Goal: Check status: Check status

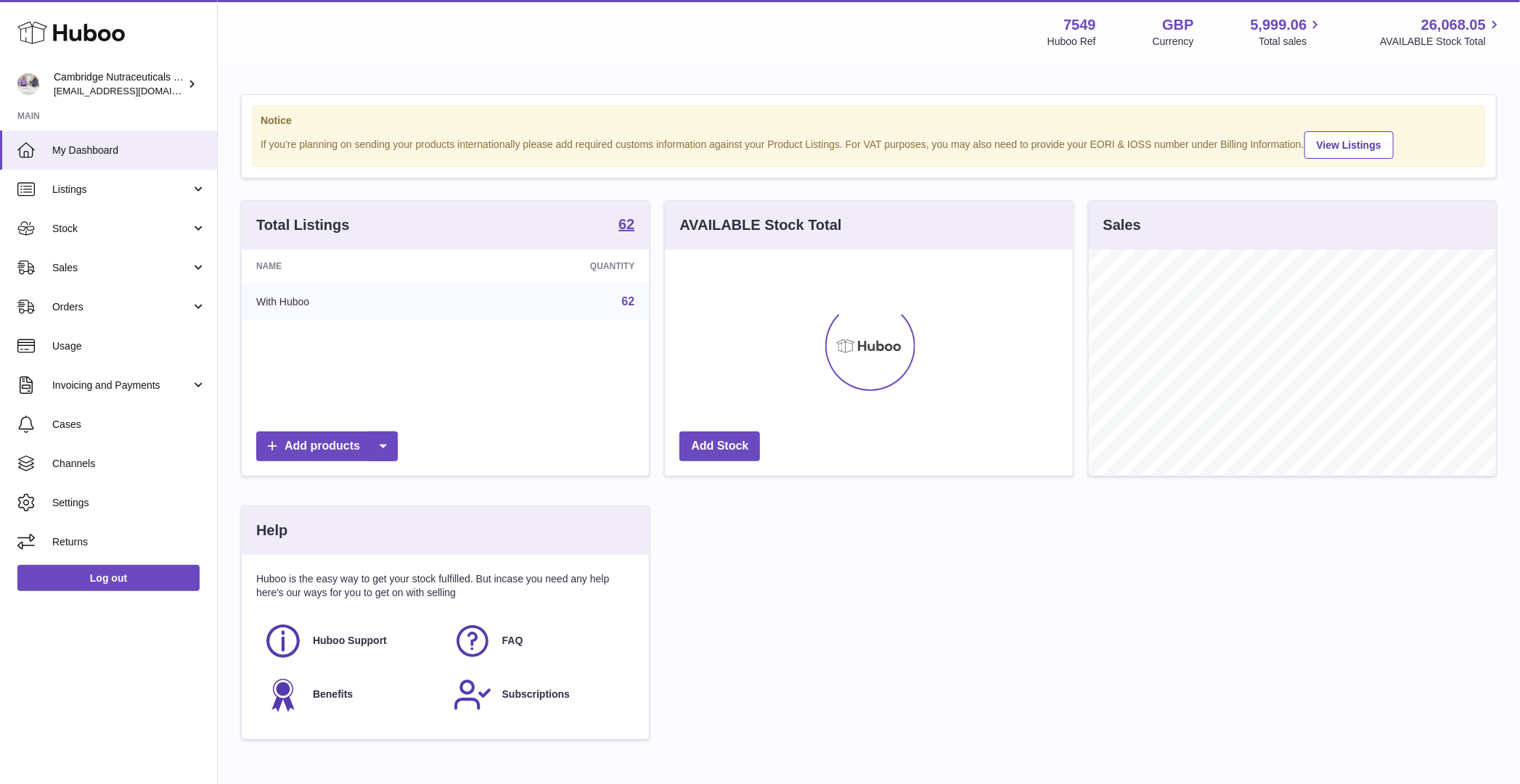
scroll to position [227, 407]
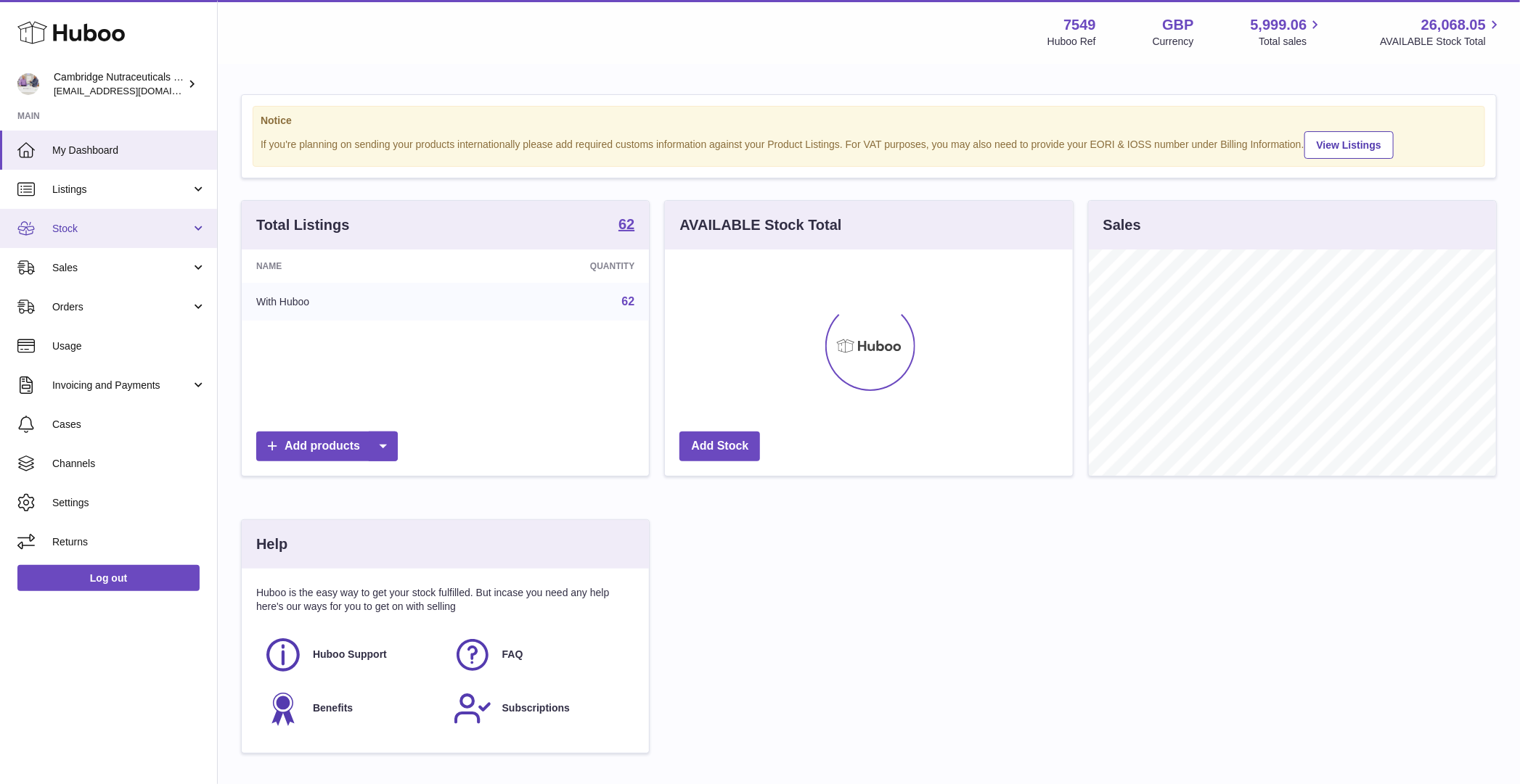
click at [88, 233] on span "Stock" at bounding box center [121, 229] width 138 height 14
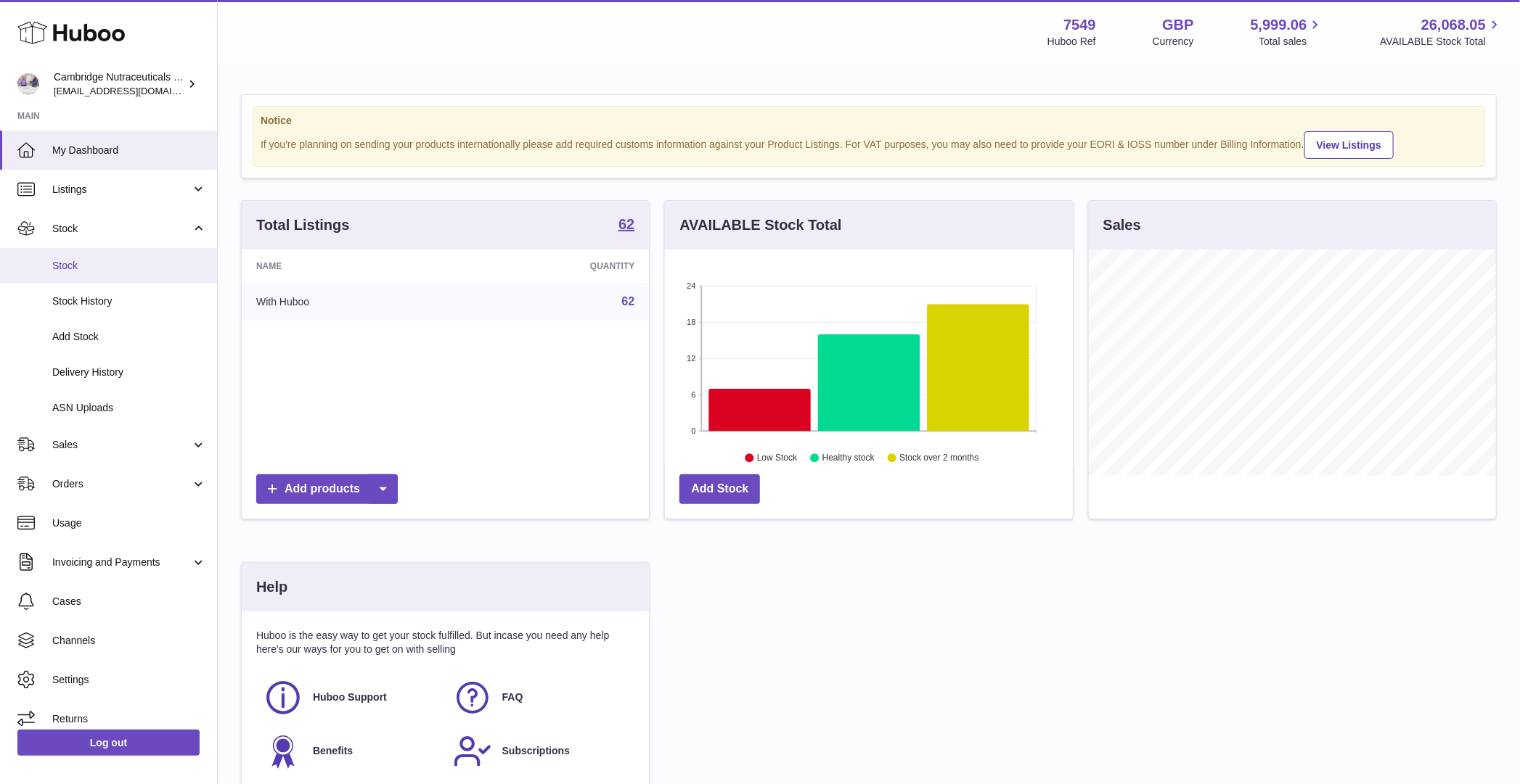
click at [90, 266] on span "Stock" at bounding box center [129, 266] width 154 height 14
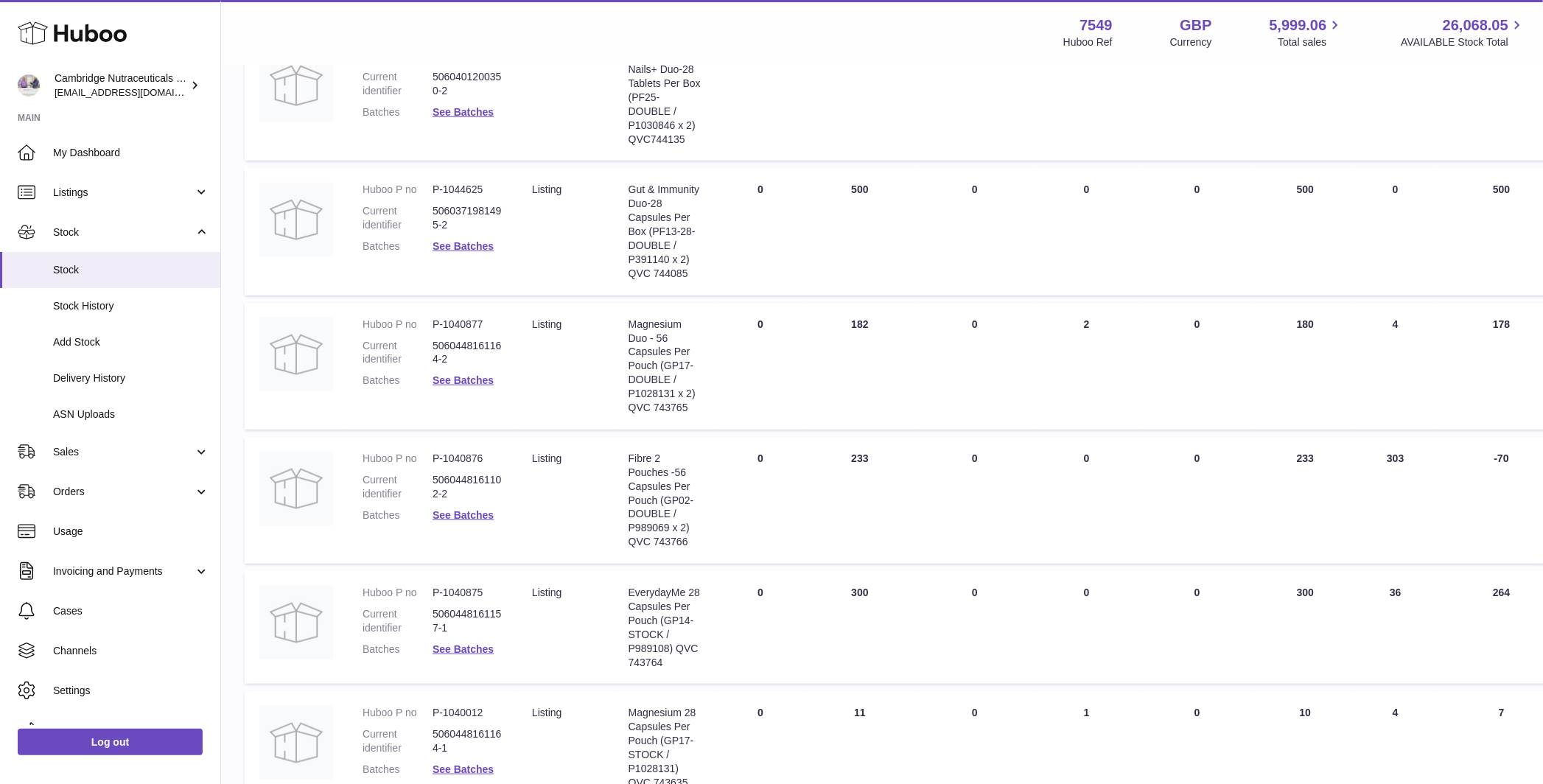
scroll to position [629, 0]
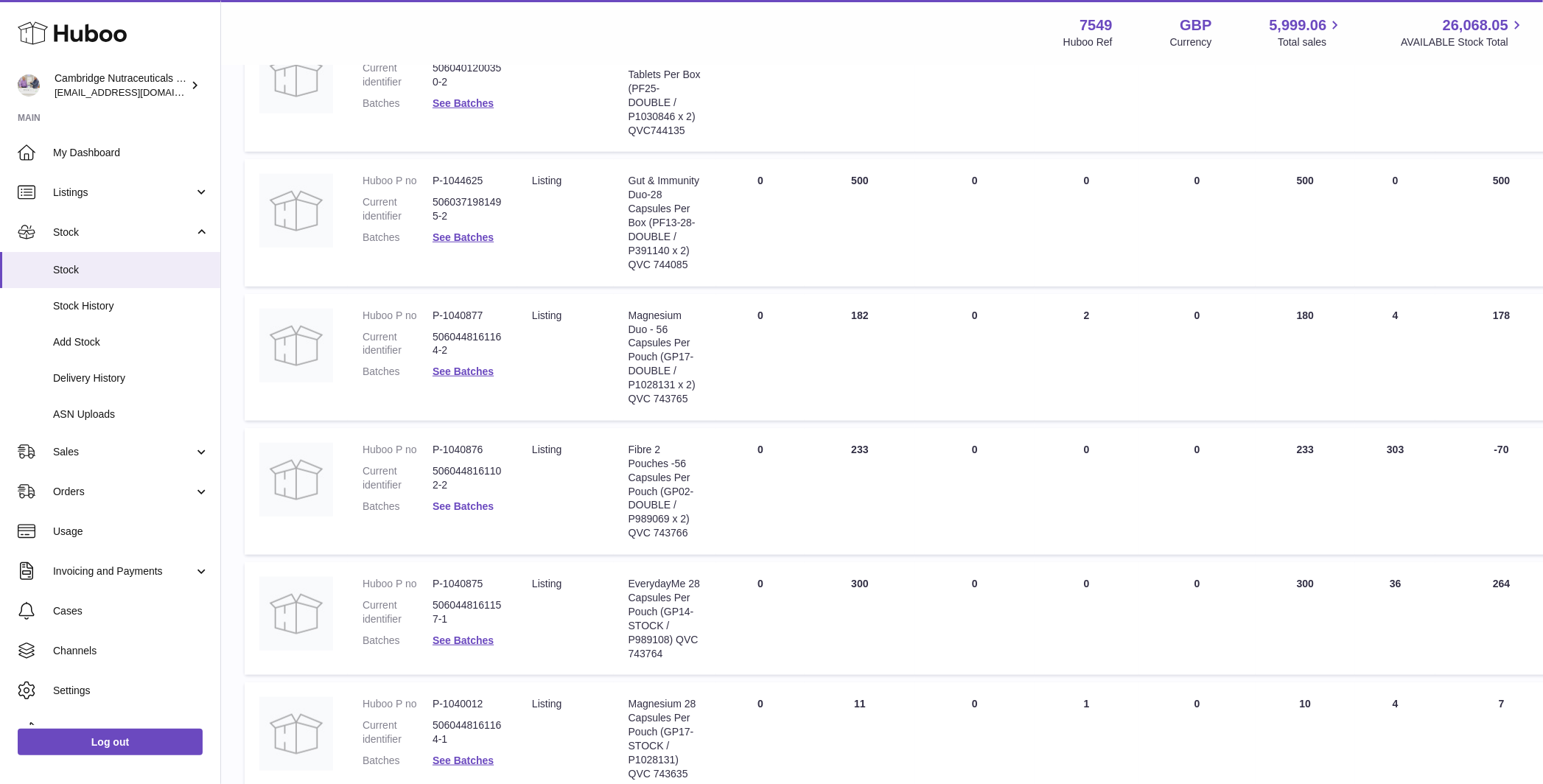
click at [463, 501] on link "See Batches" at bounding box center [463, 507] width 61 height 12
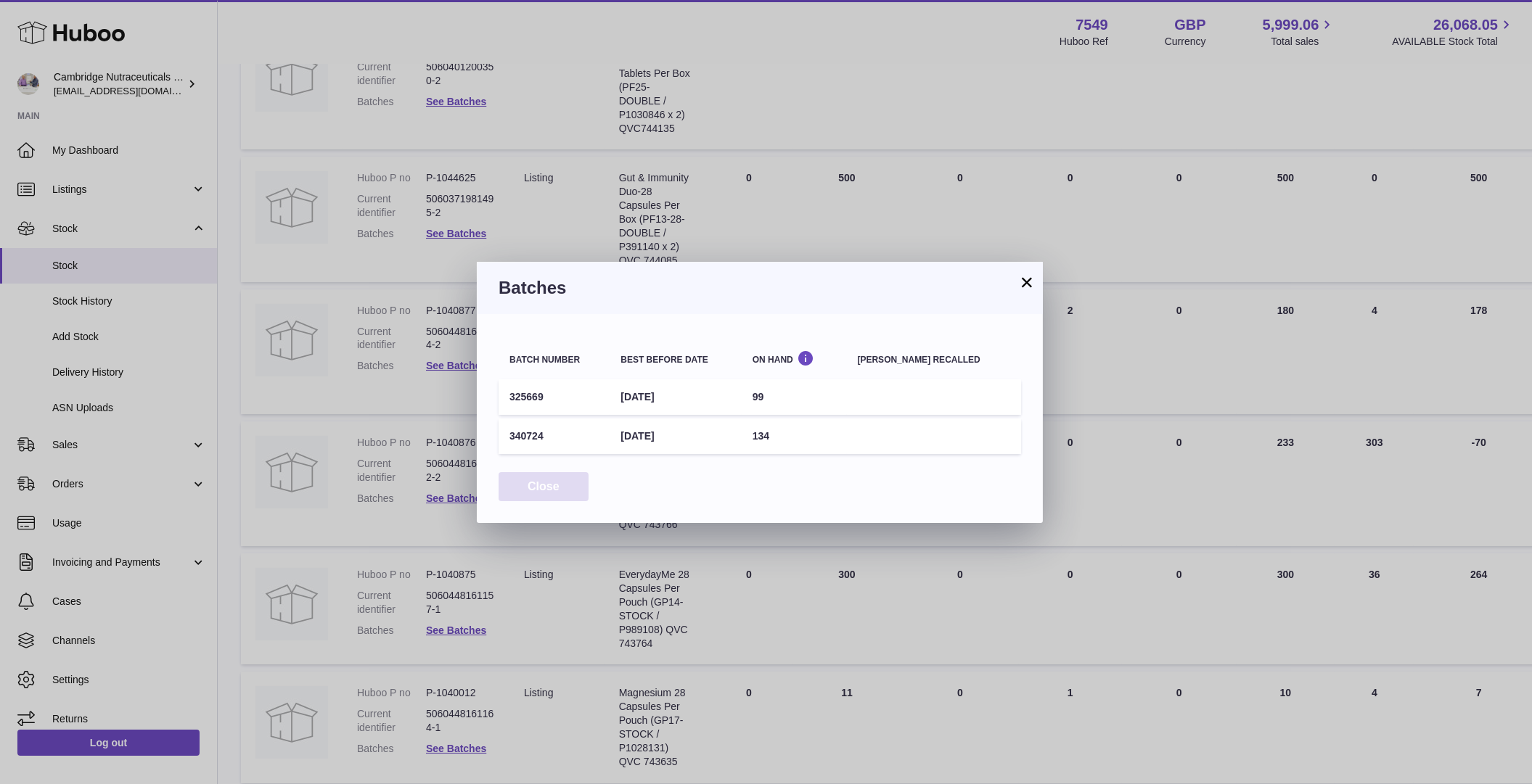
click at [544, 482] on button "Close" at bounding box center [544, 487] width 90 height 30
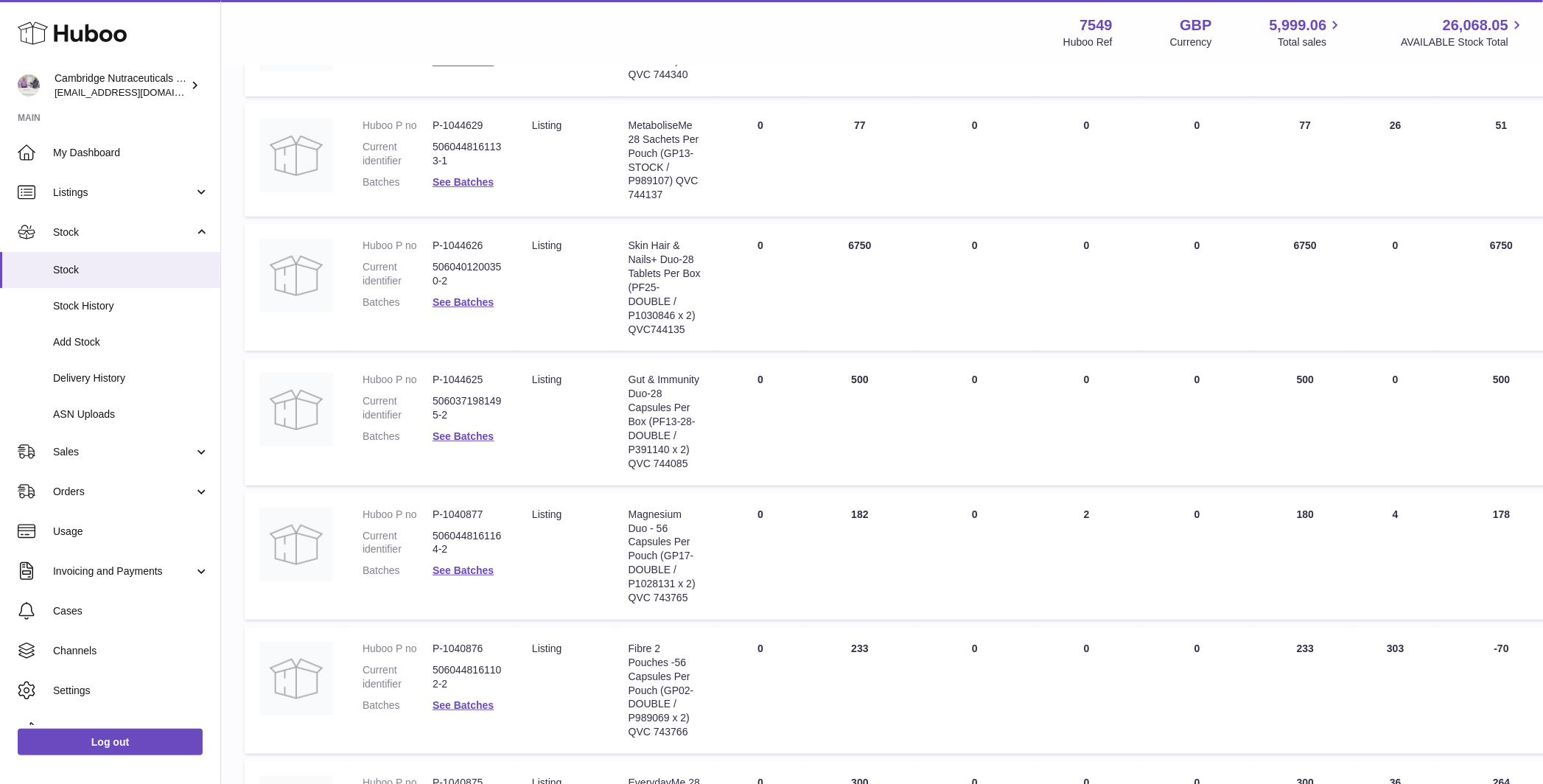
scroll to position [0, 0]
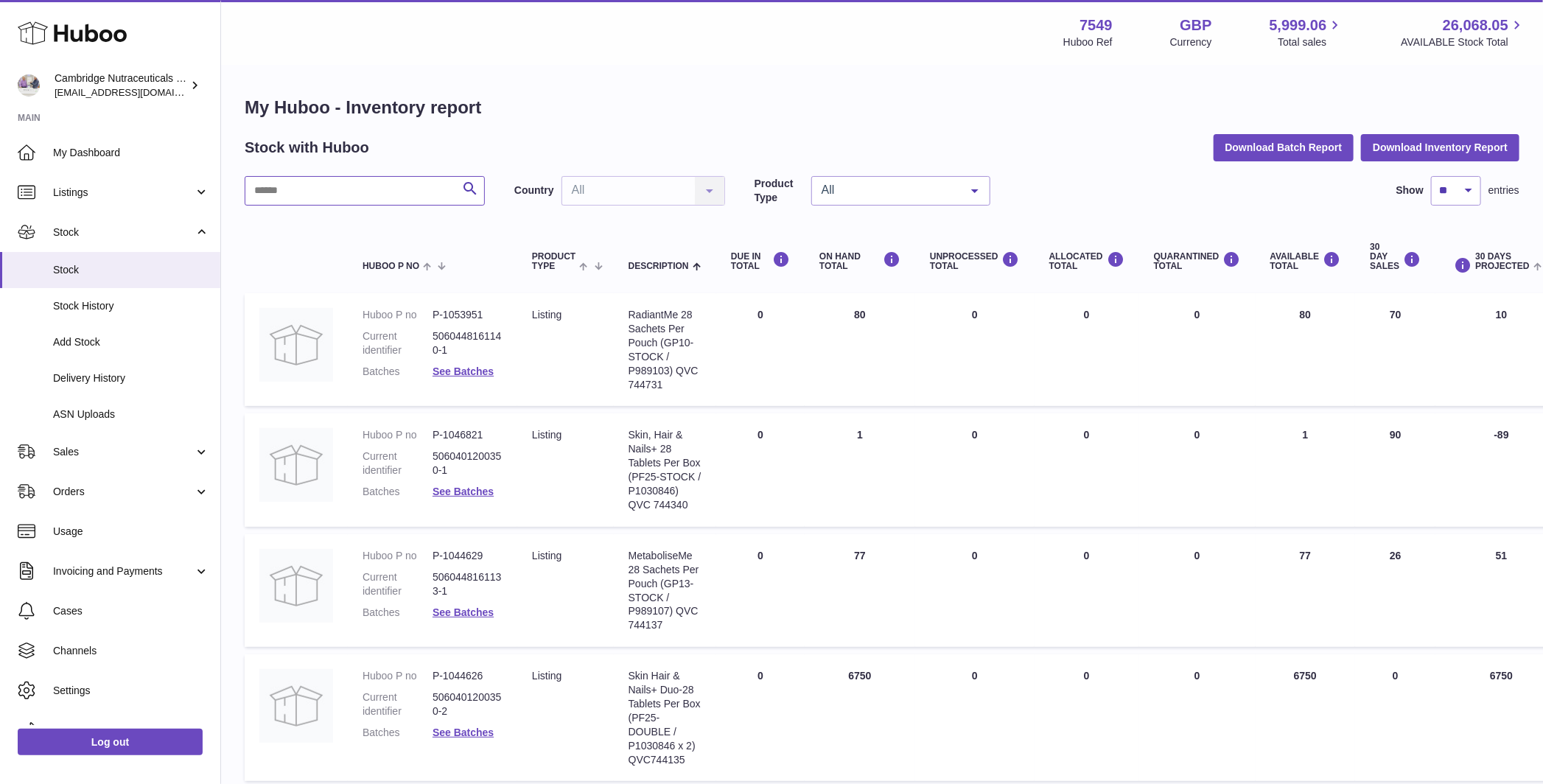
click at [340, 180] on input "text" at bounding box center [364, 190] width 240 height 29
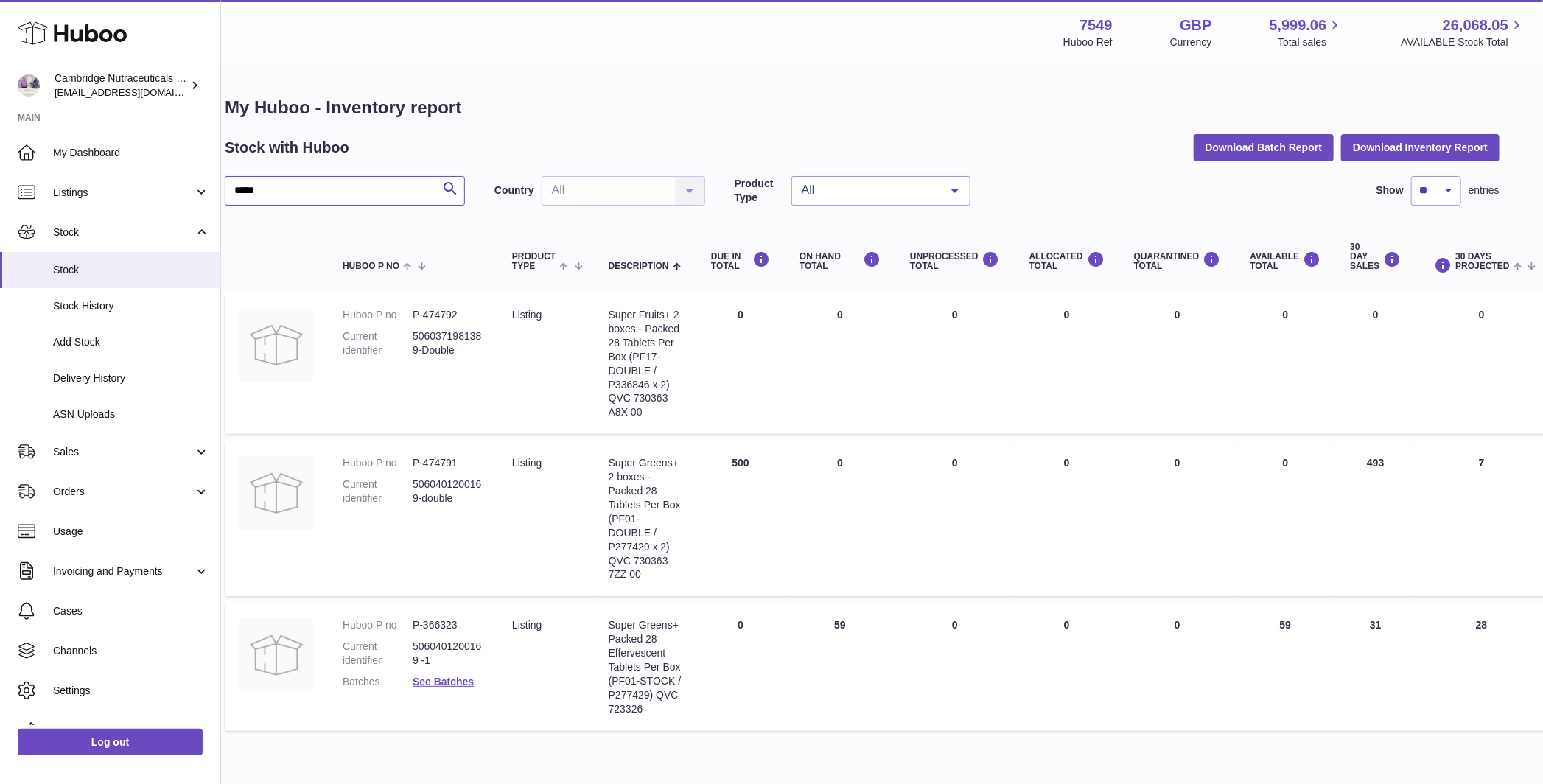
scroll to position [0, 31]
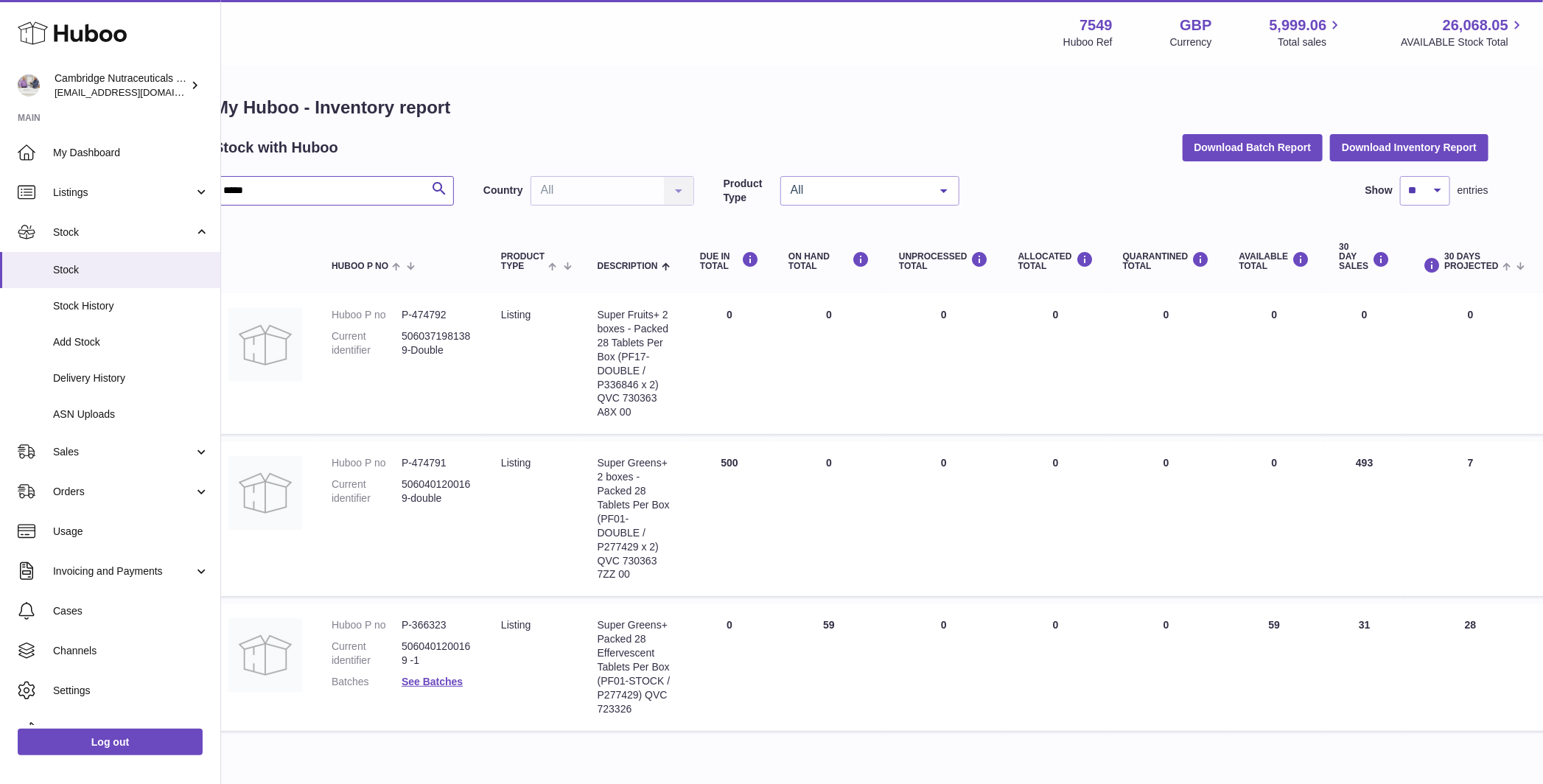
type input "*****"
click at [89, 446] on span "Sales" at bounding box center [123, 452] width 140 height 14
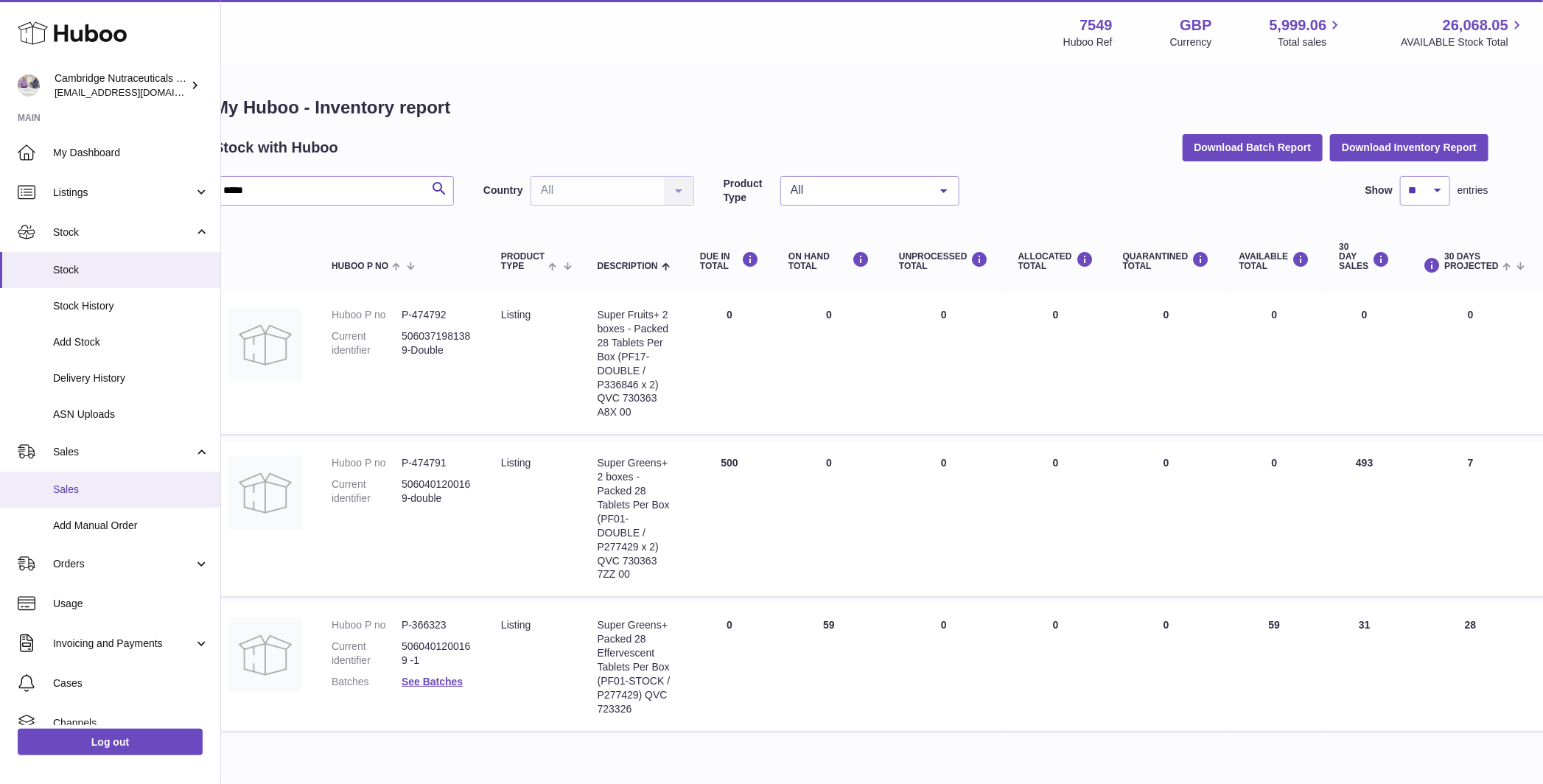
click at [80, 490] on span "Sales" at bounding box center [131, 489] width 156 height 14
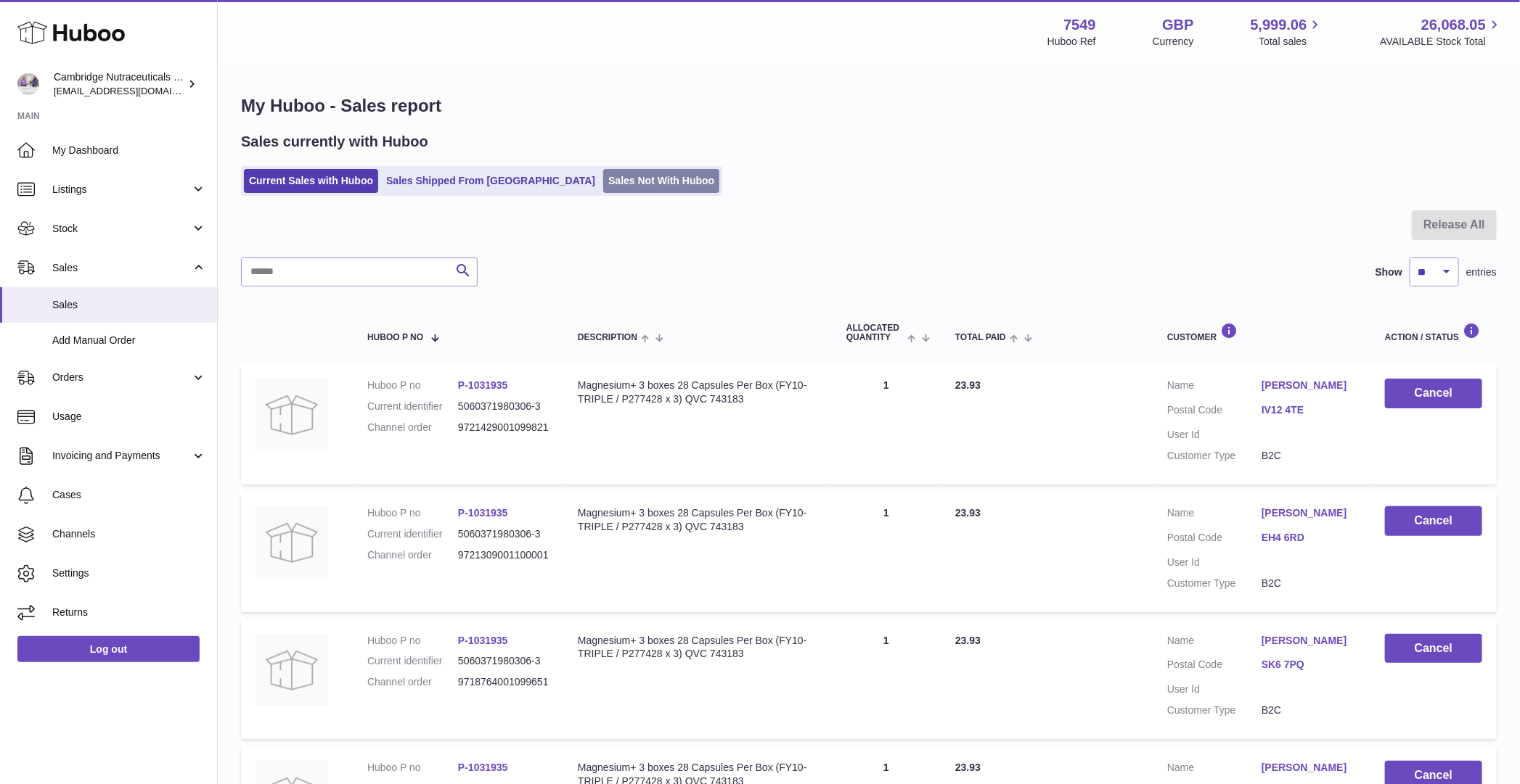
click at [604, 179] on link "Sales Not With Huboo" at bounding box center [661, 181] width 116 height 24
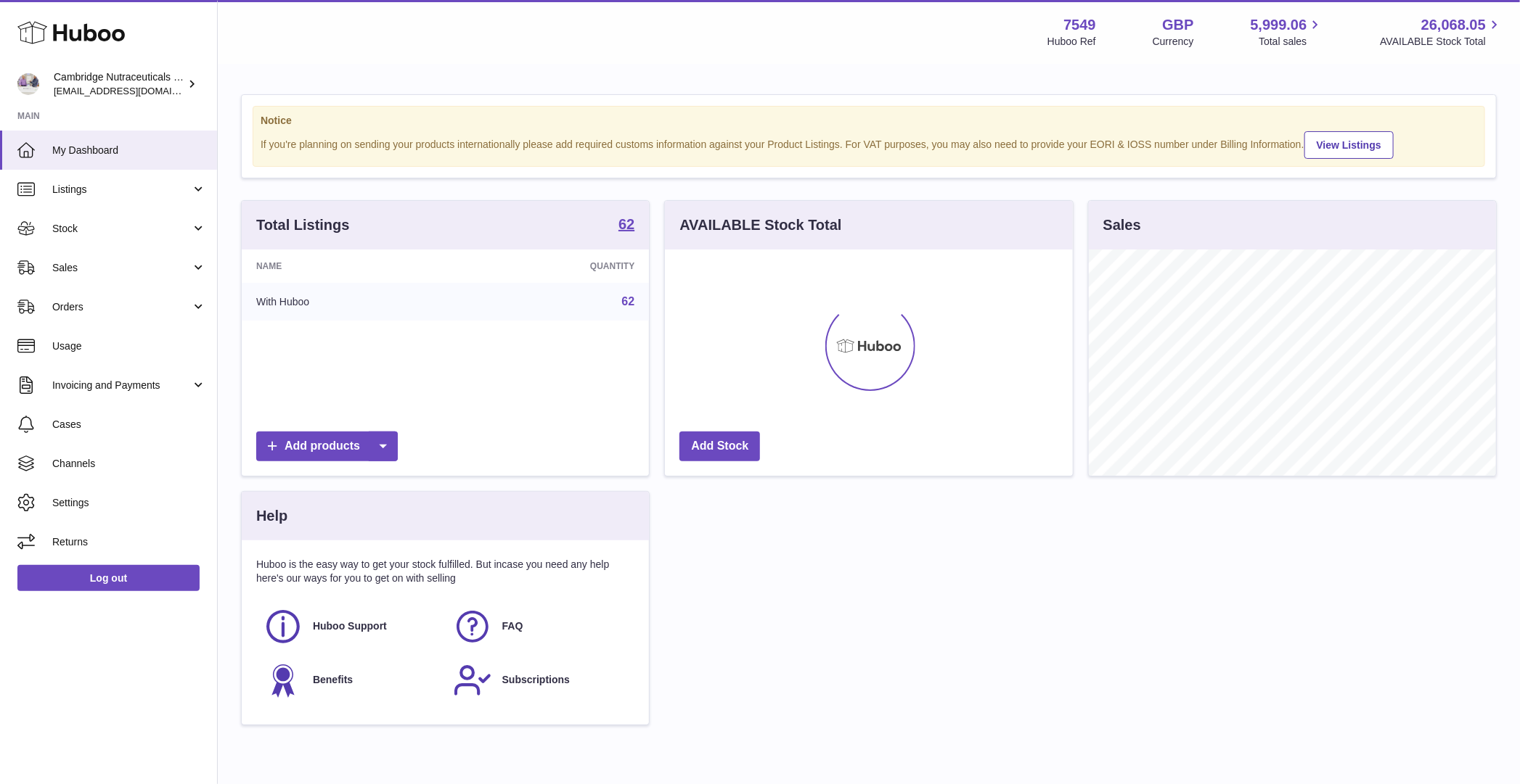
scroll to position [227, 407]
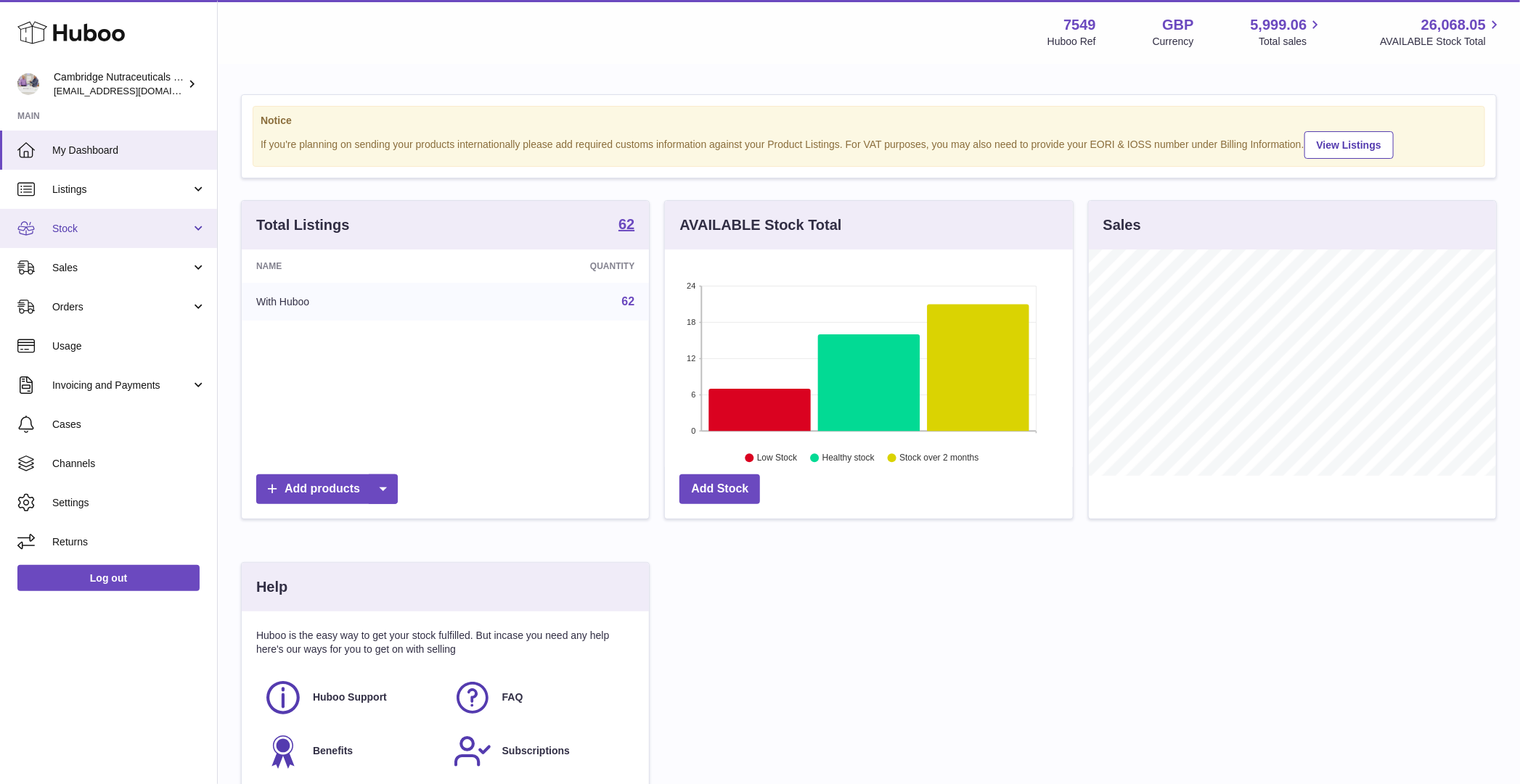
click at [126, 224] on span "Stock" at bounding box center [121, 229] width 138 height 14
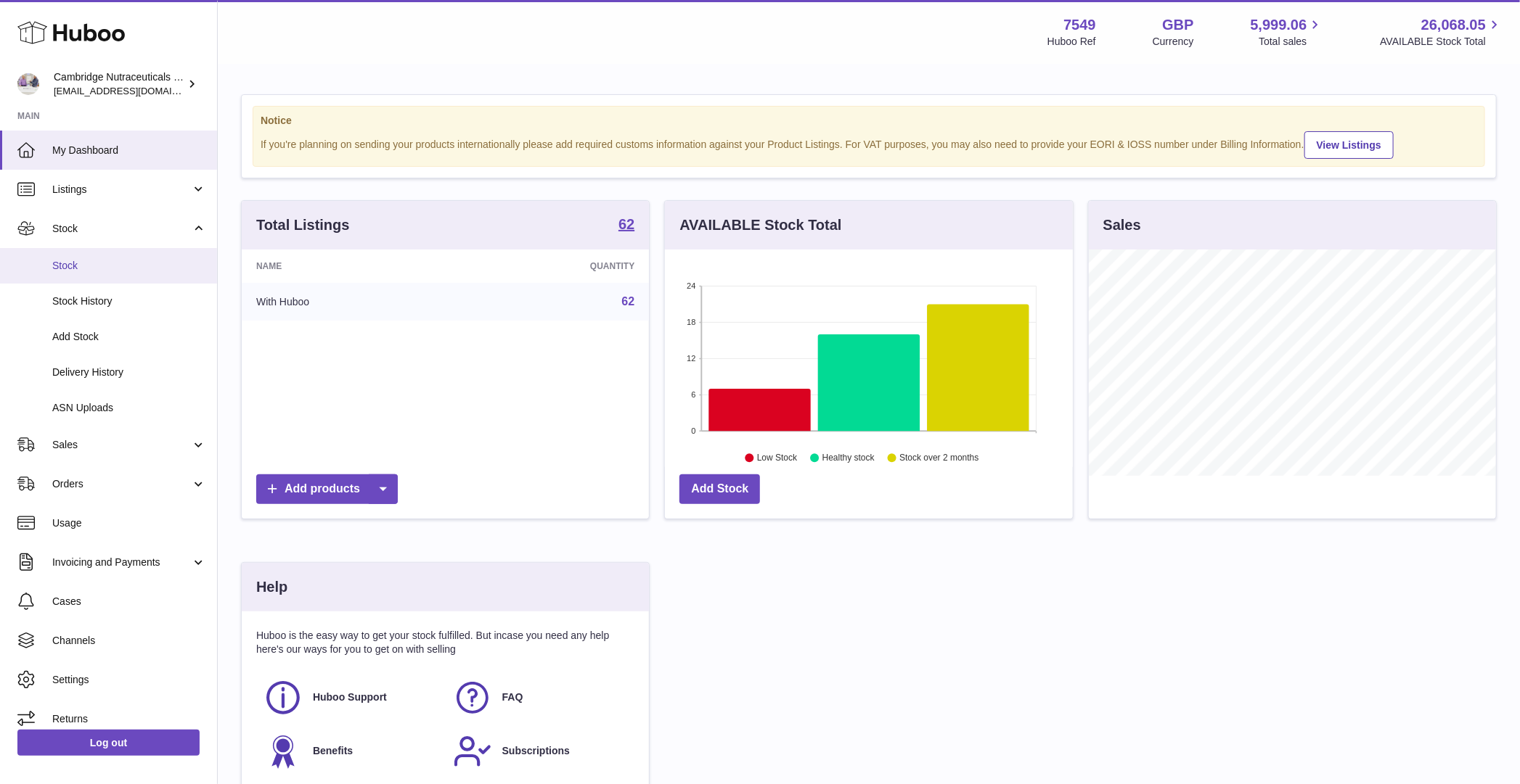
click at [141, 262] on span "Stock" at bounding box center [129, 266] width 154 height 14
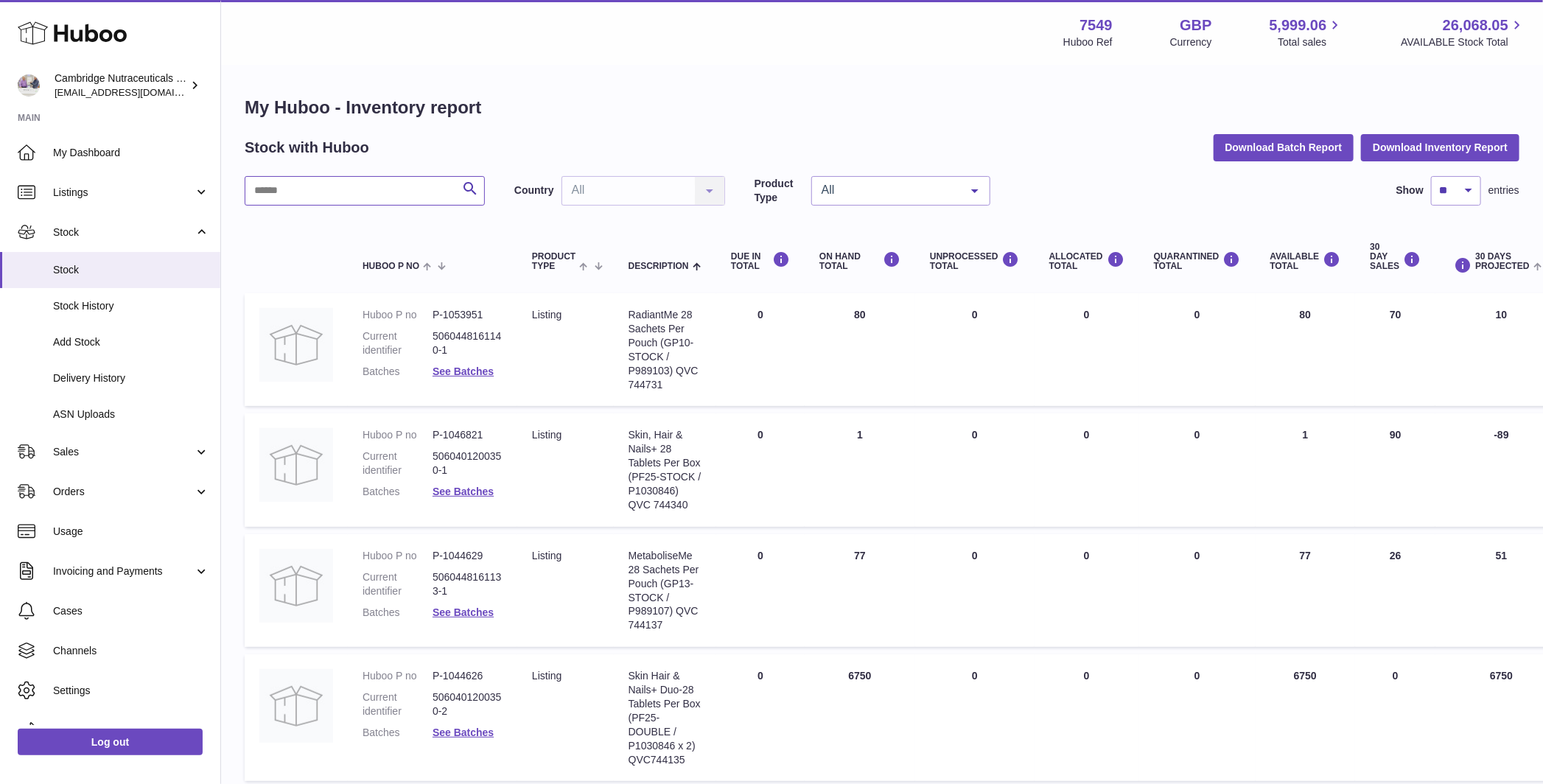
click at [420, 195] on input "text" at bounding box center [364, 190] width 240 height 29
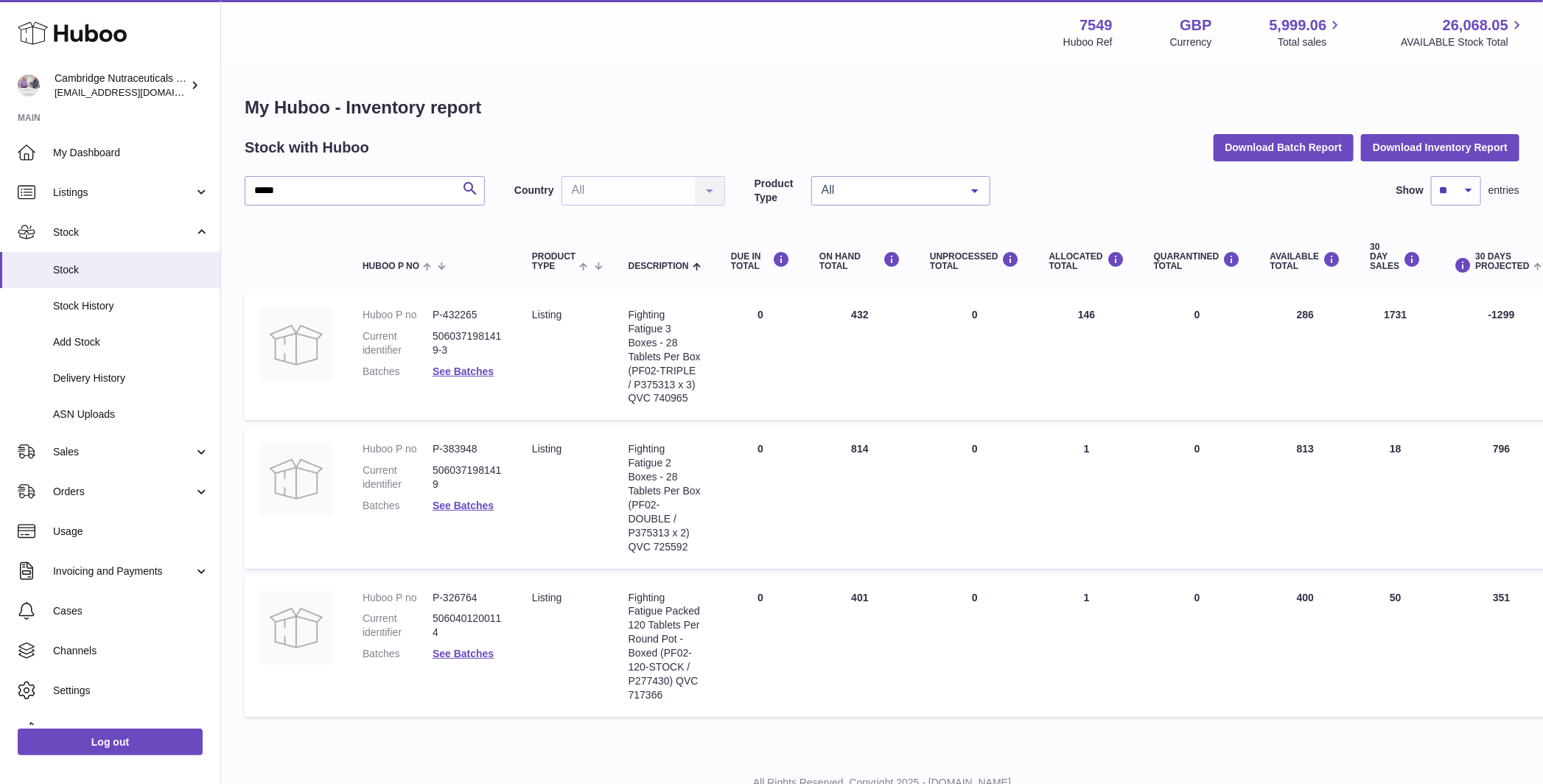
drag, startPoint x: 849, startPoint y: 314, endPoint x: 869, endPoint y: 320, distance: 20.9
click at [869, 320] on td "ON HAND Total 432" at bounding box center [860, 356] width 110 height 127
click at [384, 184] on input "*****" at bounding box center [364, 190] width 240 height 29
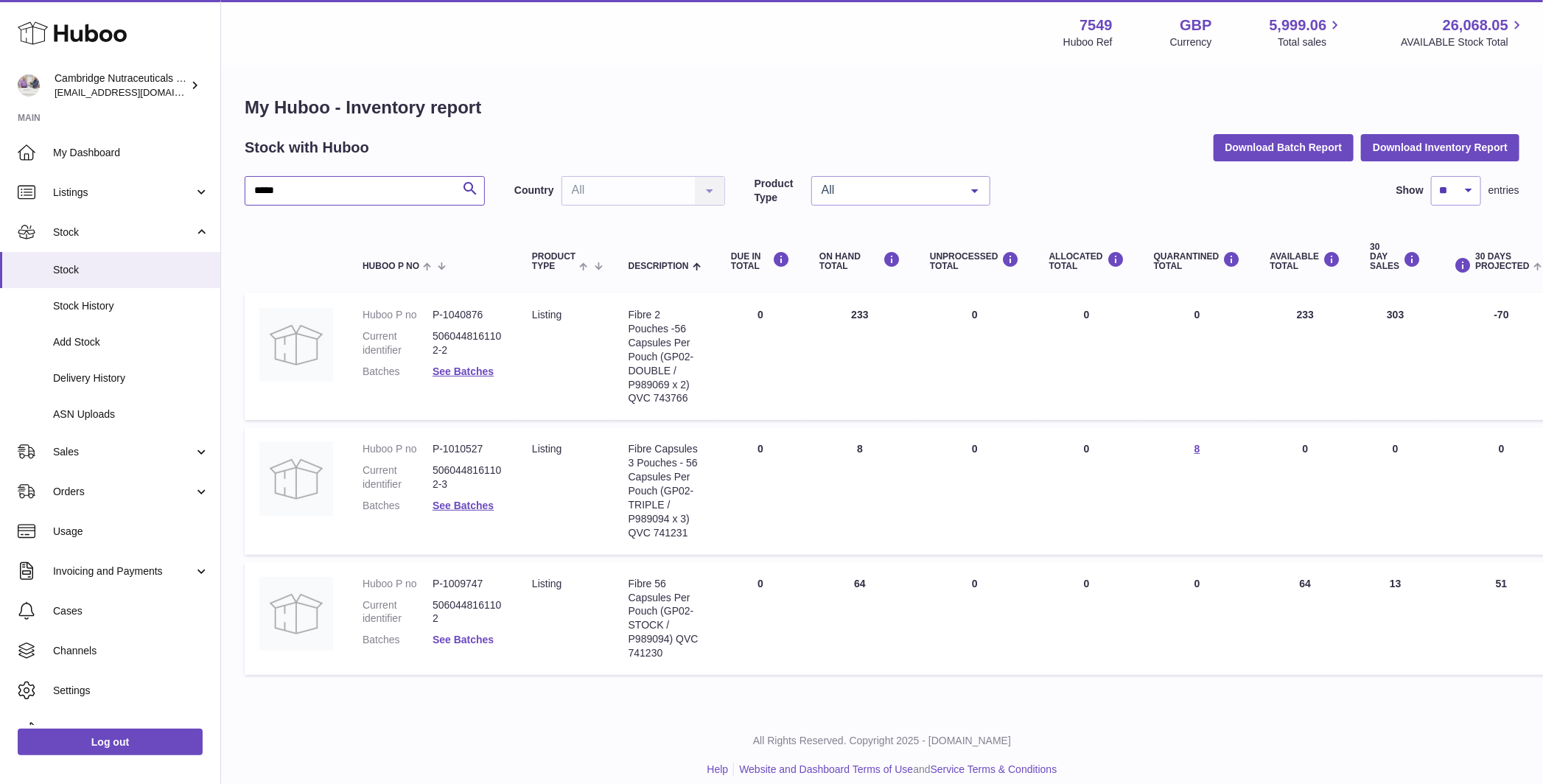
type input "*****"
click at [483, 644] on link "See Batches" at bounding box center [463, 639] width 61 height 12
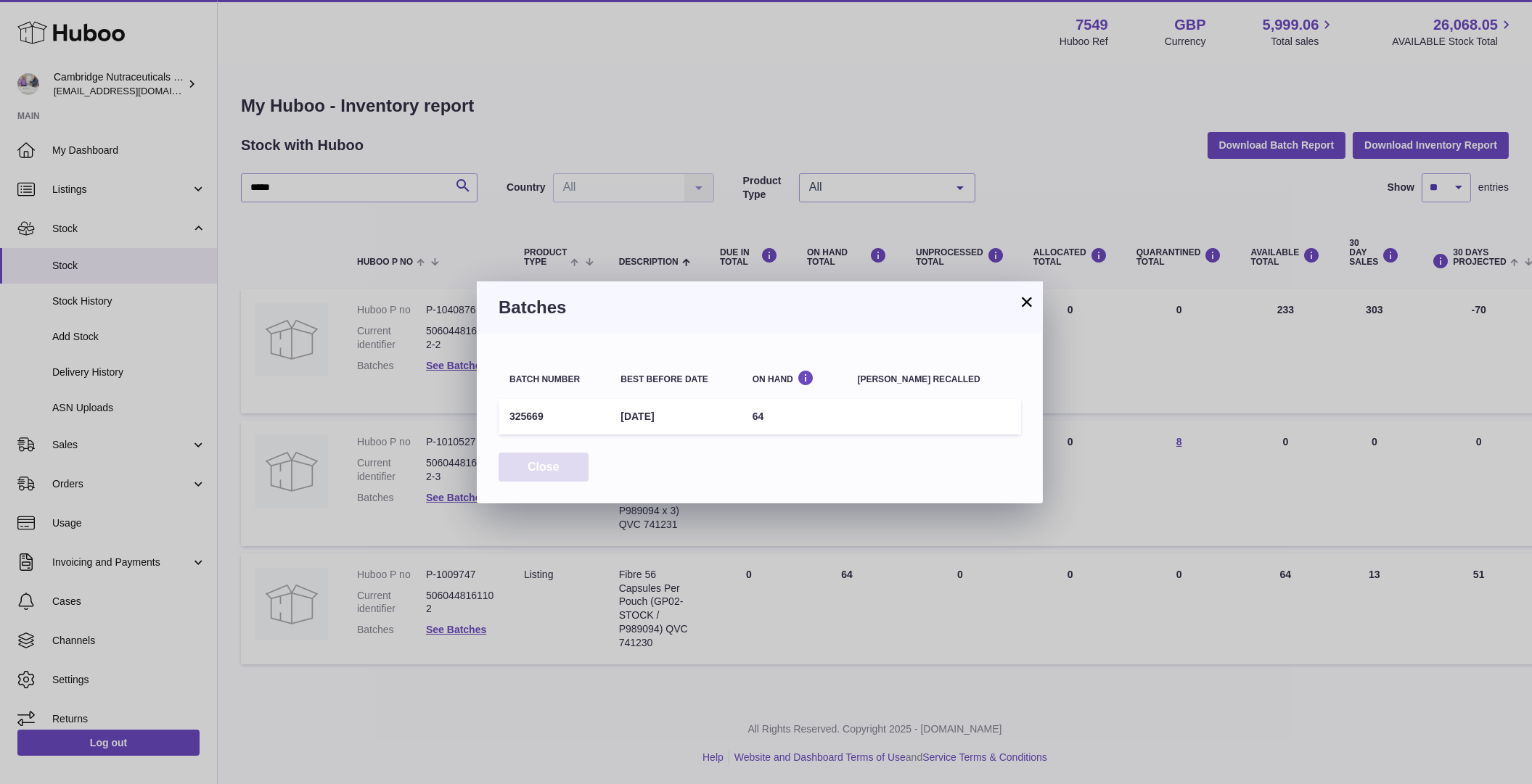
click at [544, 467] on button "Close" at bounding box center [544, 468] width 90 height 30
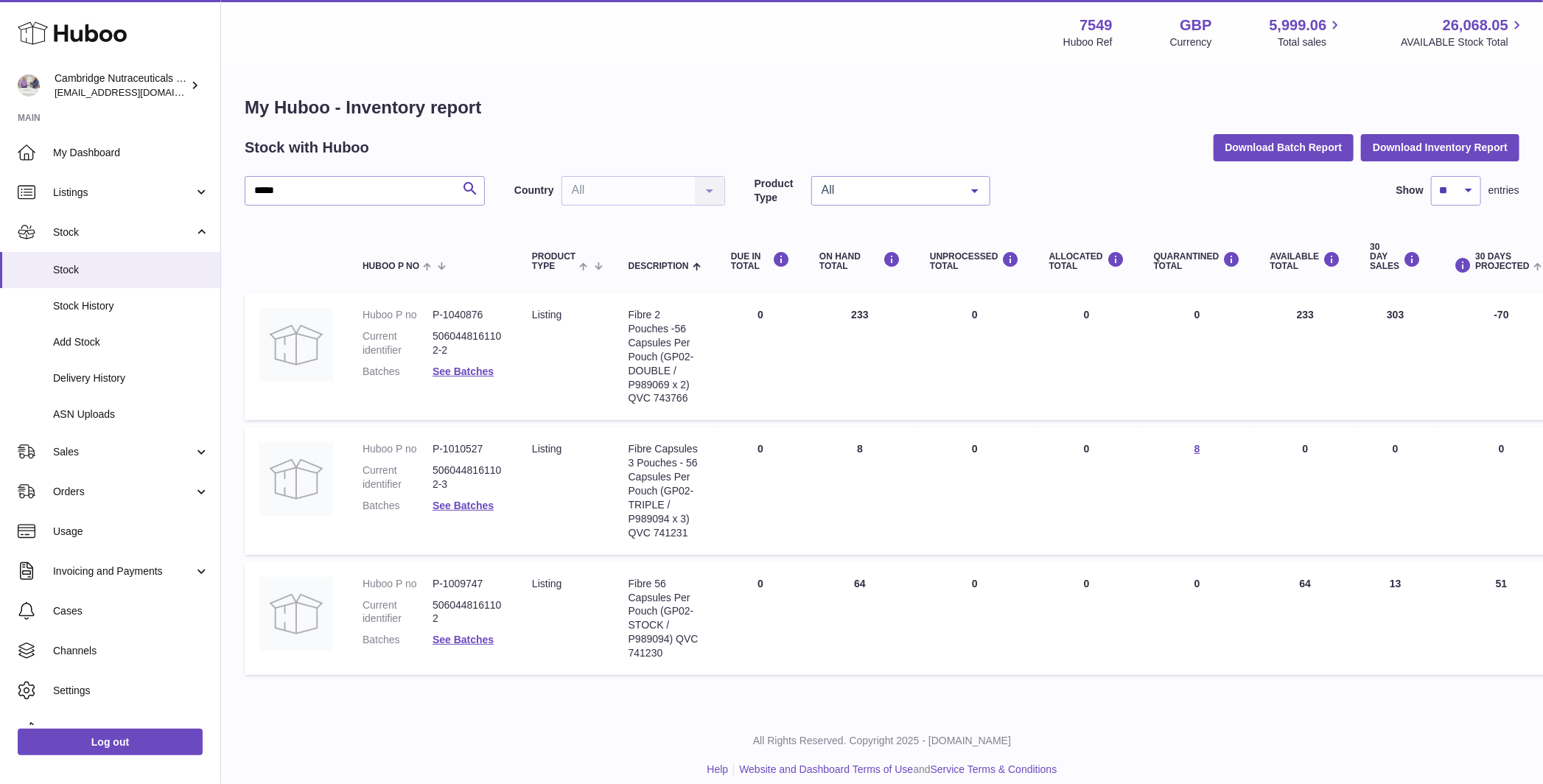
click at [455, 515] on dl "Huboo P no P-1010527 Current identifier 5060448161102-3 Batches See Batches" at bounding box center [432, 481] width 140 height 78
click at [456, 508] on link "See Batches" at bounding box center [463, 506] width 61 height 12
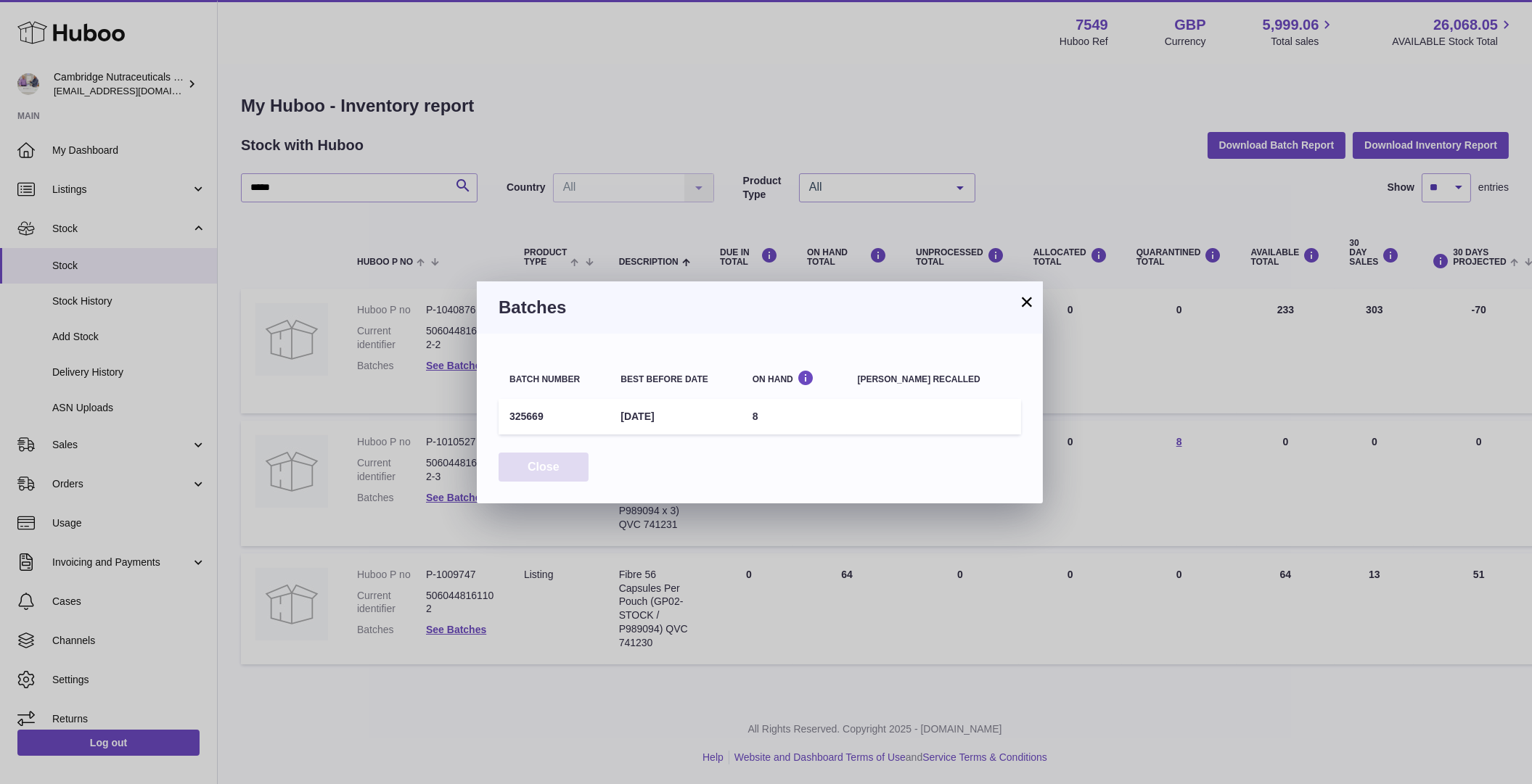
click at [539, 462] on button "Close" at bounding box center [544, 468] width 90 height 30
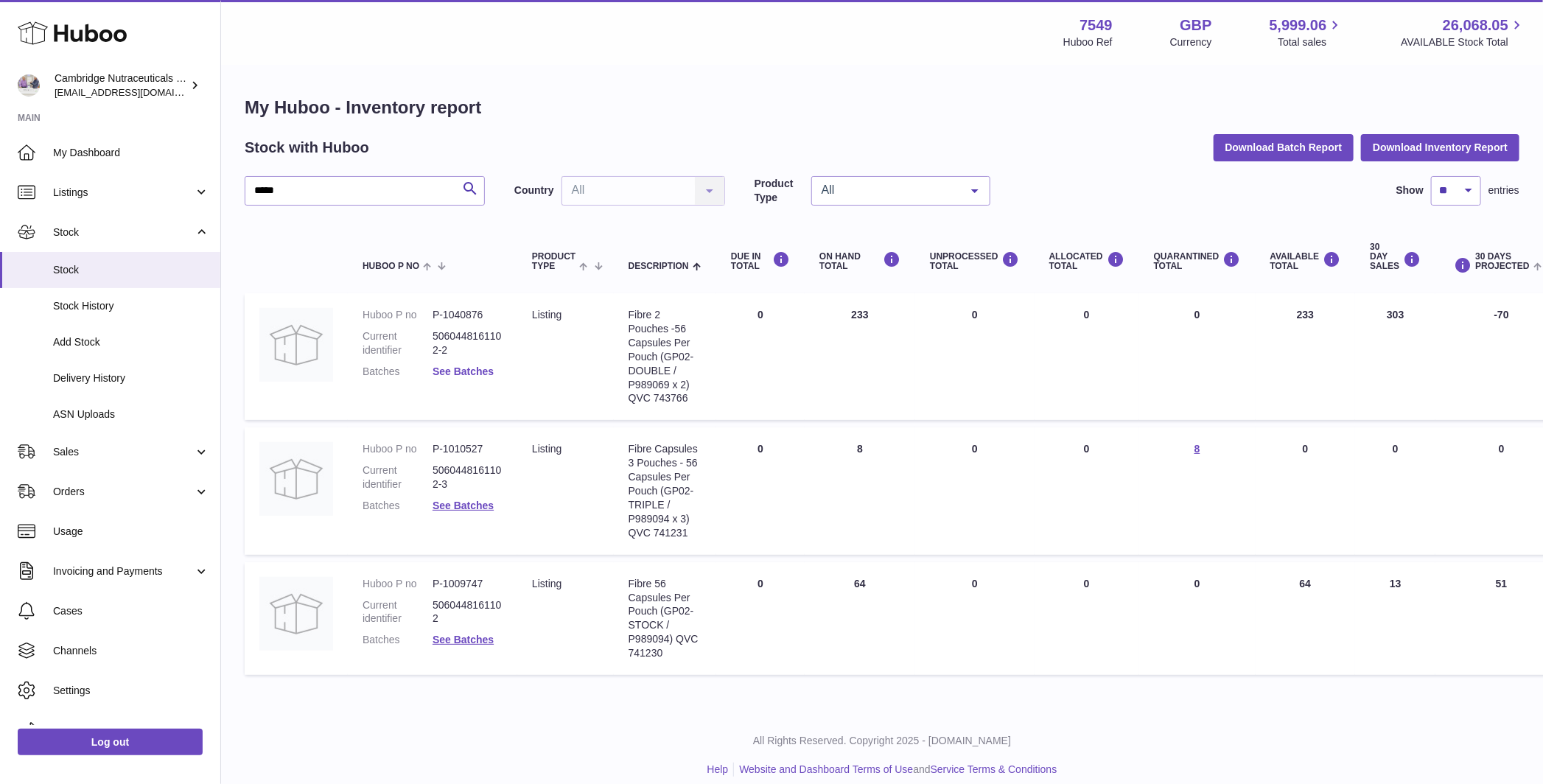
click at [457, 369] on link "See Batches" at bounding box center [463, 371] width 61 height 12
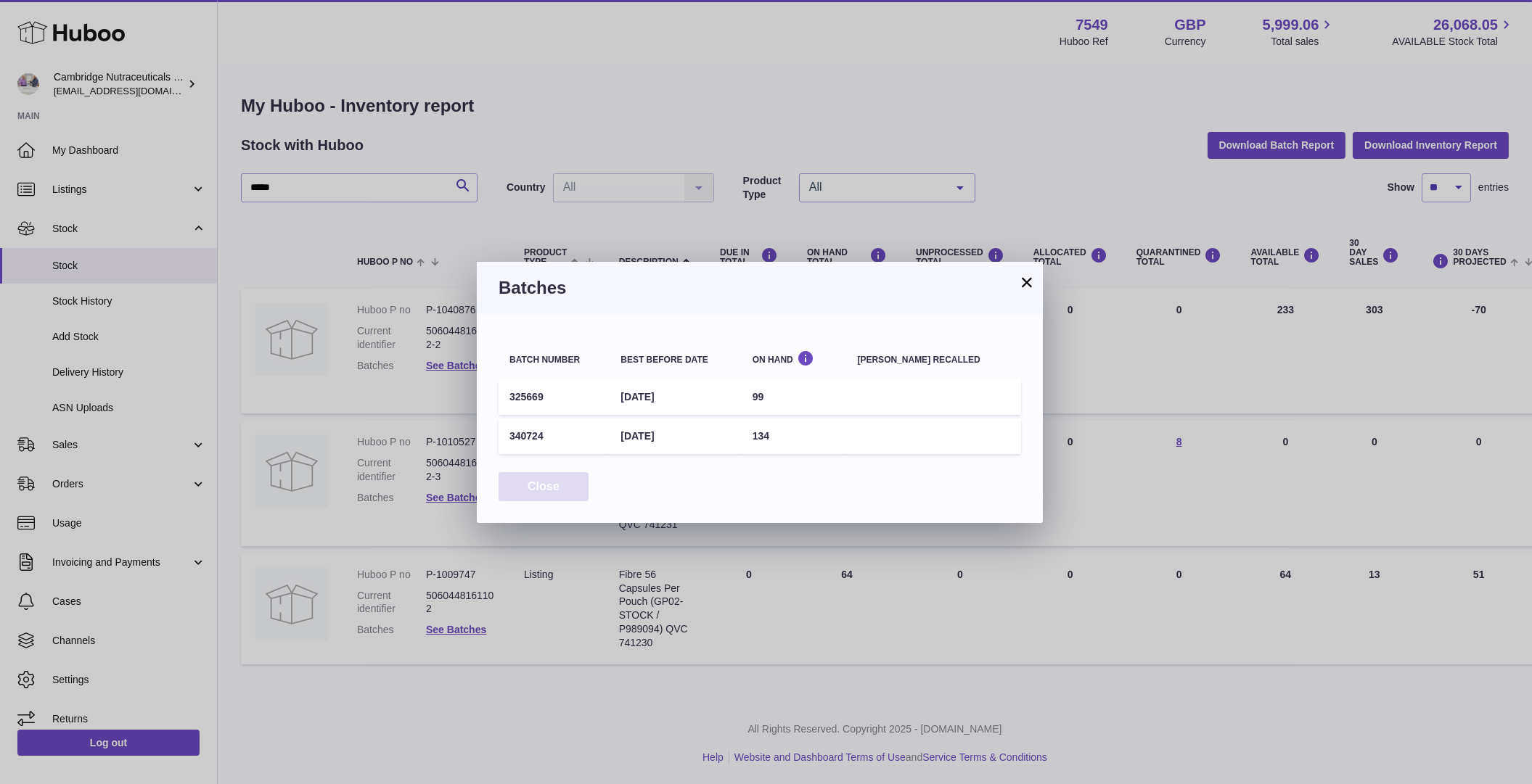
click at [529, 474] on button "Close" at bounding box center [544, 487] width 90 height 30
